Goal: Task Accomplishment & Management: Use online tool/utility

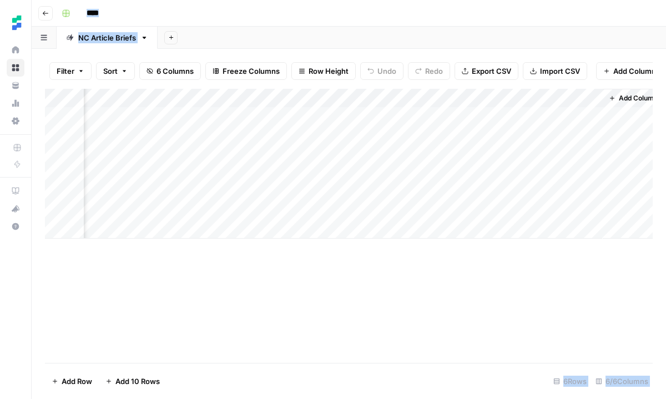
scroll to position [0, 296]
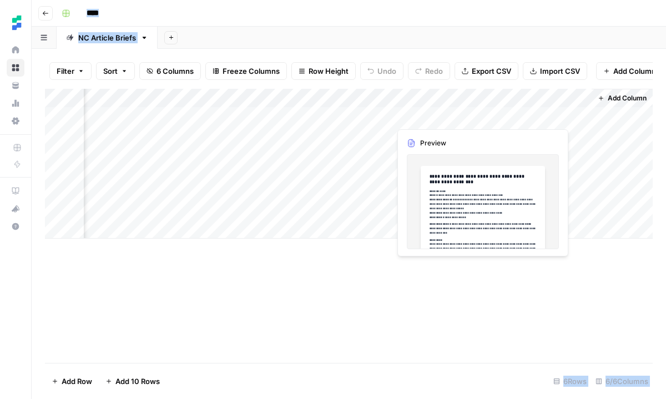
click at [452, 116] on div "Add Column" at bounding box center [349, 164] width 608 height 150
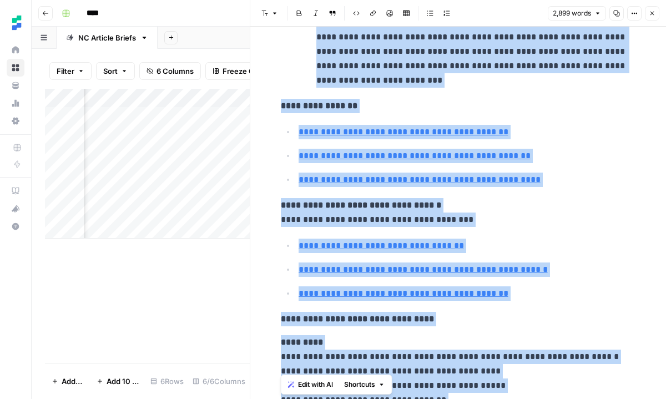
scroll to position [818, 0]
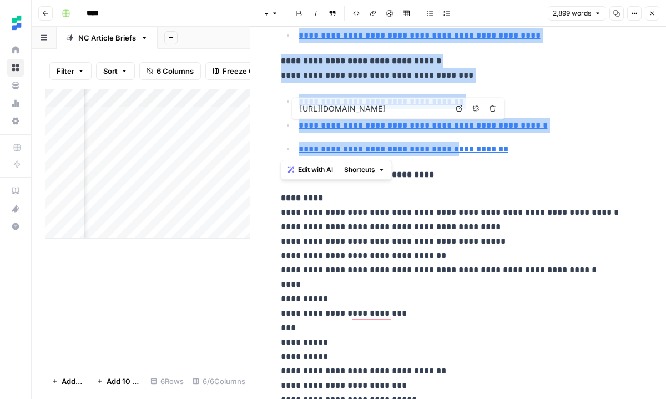
type input "[URL][DOMAIN_NAME]"
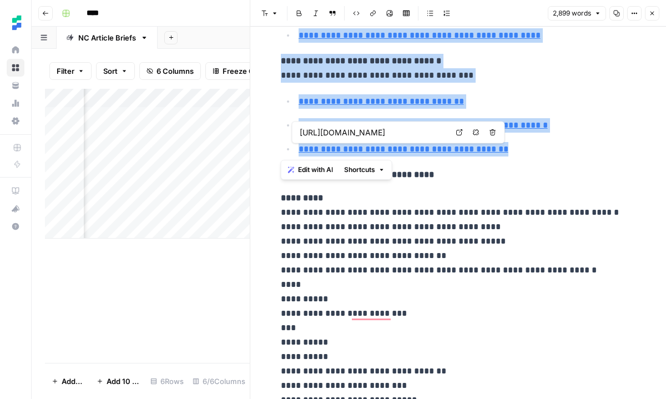
drag, startPoint x: 282, startPoint y: 120, endPoint x: 500, endPoint y: 154, distance: 220.3
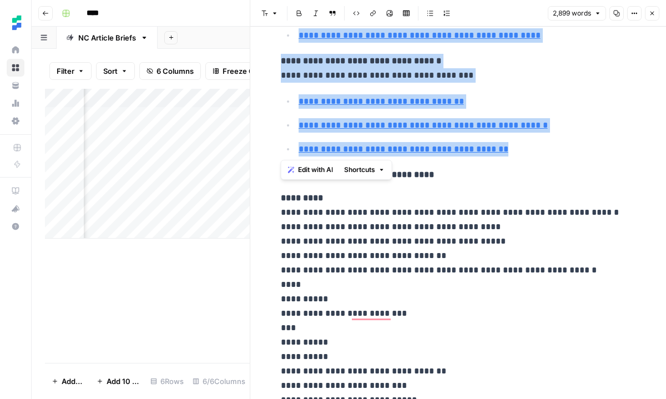
copy div "**********"
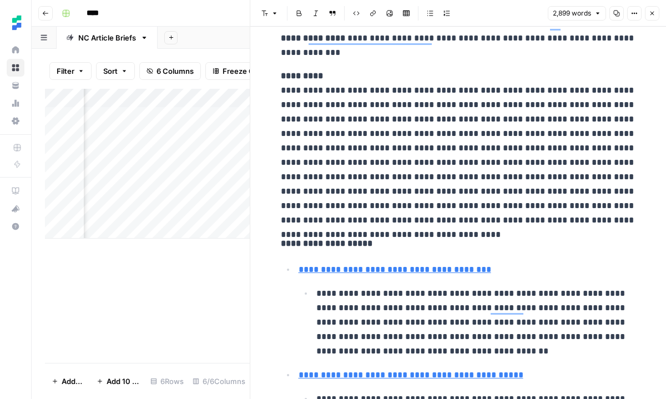
scroll to position [215, 0]
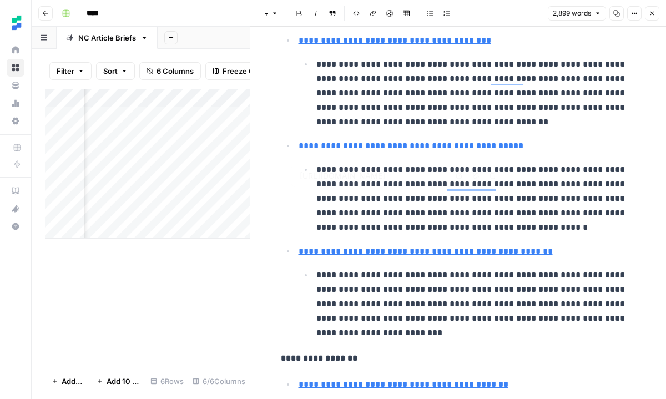
type input "[URL][DOMAIN_NAME]"
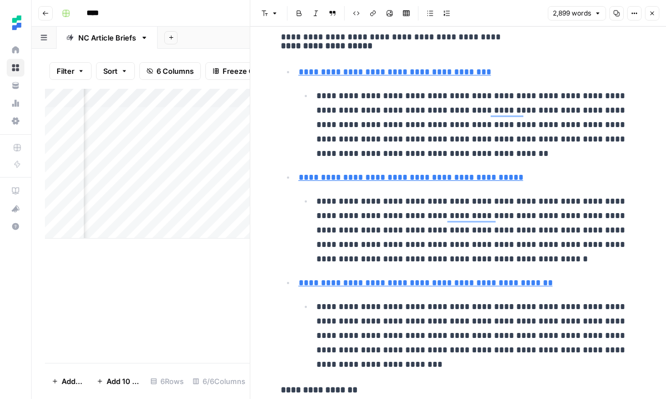
scroll to position [0, 537]
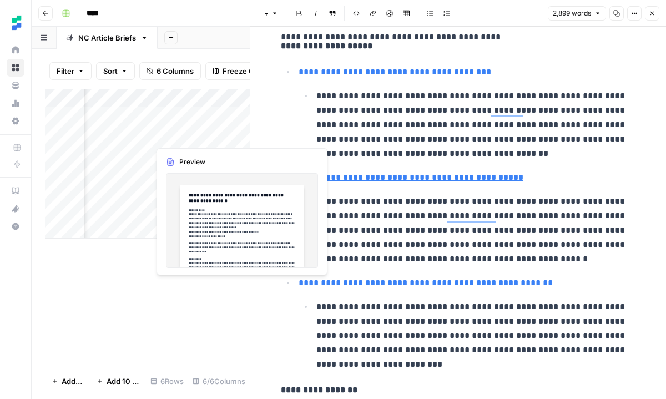
click at [210, 133] on div "Add Column" at bounding box center [147, 164] width 205 height 150
